Goal: Transaction & Acquisition: Purchase product/service

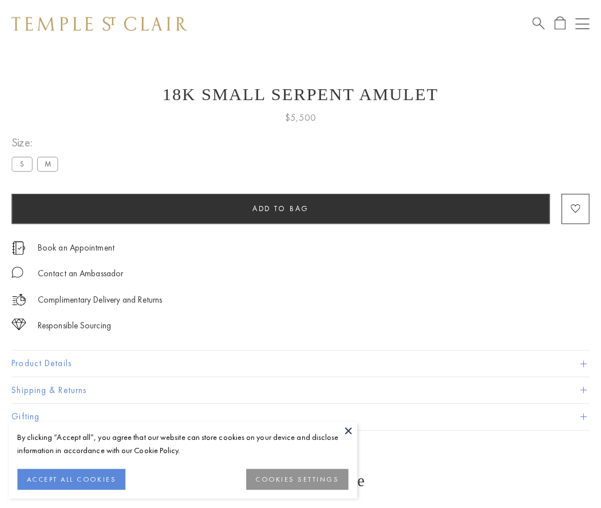
scroll to position [1, 0]
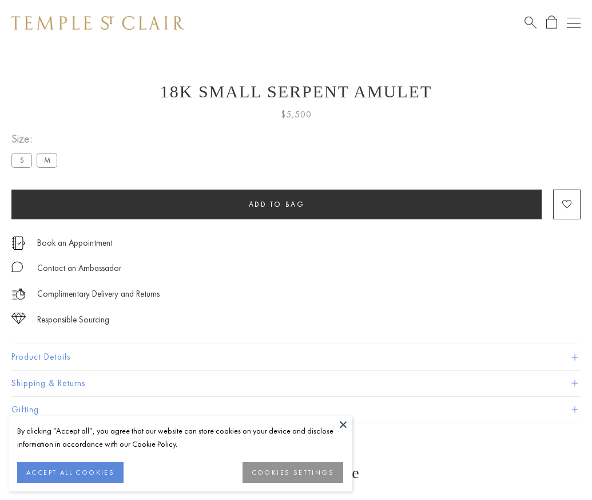
click at [276, 204] on span "Add to bag" at bounding box center [277, 204] width 56 height 10
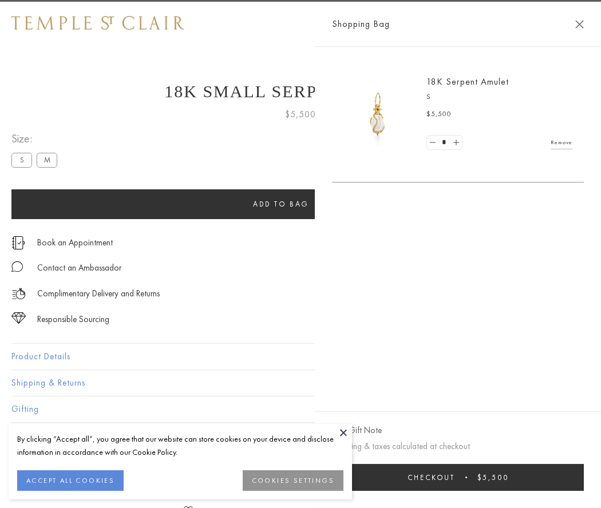
click at [455, 477] on span "Checkout" at bounding box center [432, 478] width 48 height 10
